Goal: Task Accomplishment & Management: Manage account settings

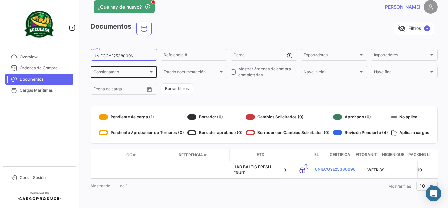
scroll to position [0, 189]
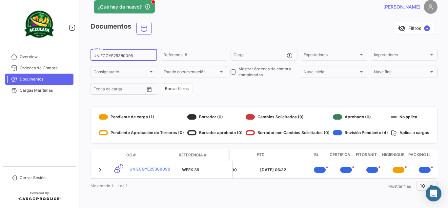
click at [134, 48] on div "UNIECGYE25380096 OC #" at bounding box center [124, 54] width 61 height 13
click at [127, 54] on input "UNIECGYE25380096" at bounding box center [124, 56] width 61 height 5
paste input "259714499"
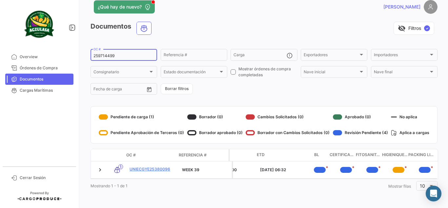
click at [198, 28] on div "visibility_off Filtros ✓" at bounding box center [297, 28] width 281 height 13
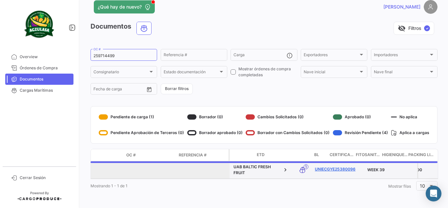
scroll to position [10, 0]
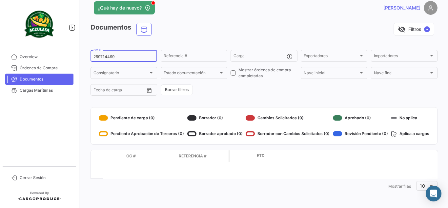
click at [125, 52] on div "259714499 OC #" at bounding box center [124, 55] width 61 height 13
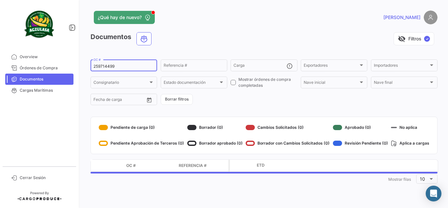
scroll to position [0, 0]
type input "259714499"
click at [188, 41] on div "visibility_off Filtros ✓" at bounding box center [297, 38] width 281 height 13
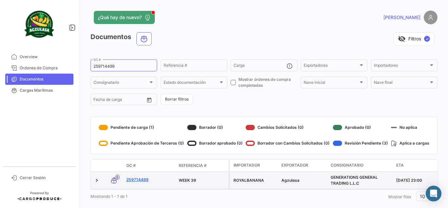
click at [137, 181] on link "259714499" at bounding box center [149, 180] width 47 height 6
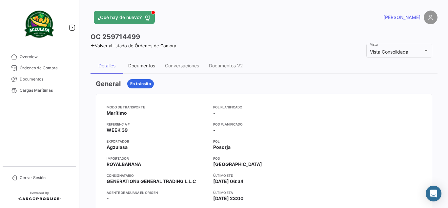
click at [139, 69] on div "Documentos" at bounding box center [141, 66] width 37 height 16
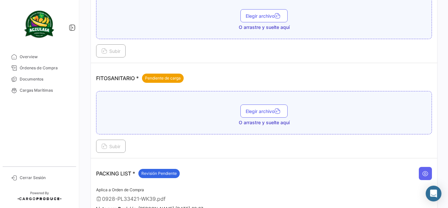
scroll to position [295, 0]
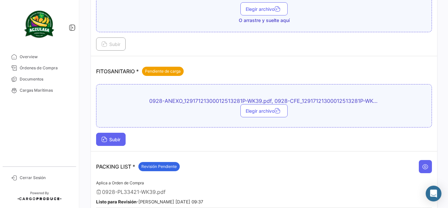
click at [110, 140] on span "Subir" at bounding box center [110, 140] width 19 height 6
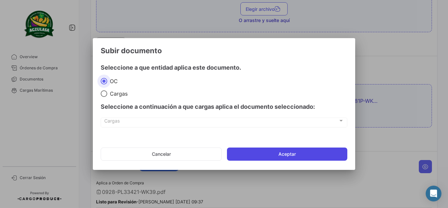
click at [252, 156] on button "Aceptar" at bounding box center [287, 153] width 120 height 13
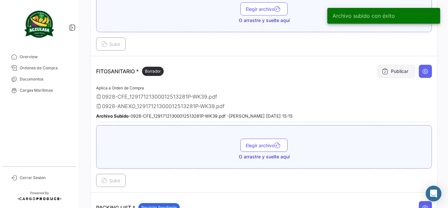
click at [397, 71] on button "Publicar" at bounding box center [397, 71] width 38 height 13
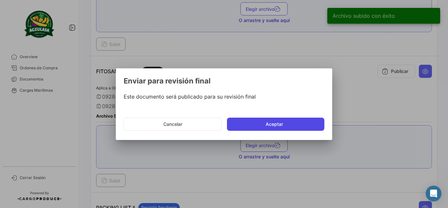
click at [261, 122] on button "Aceptar" at bounding box center [276, 124] width 98 height 13
